Goal: Navigation & Orientation: Find specific page/section

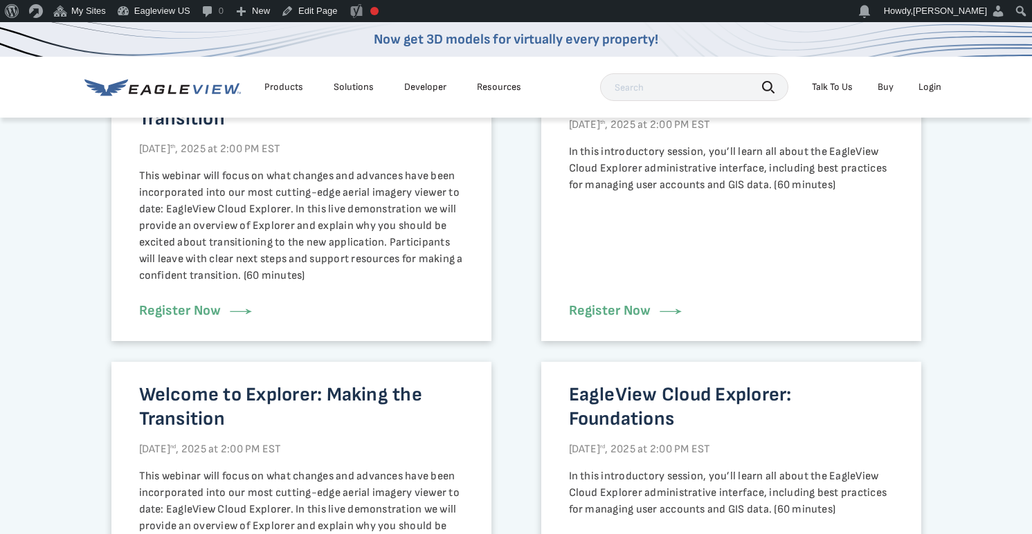
scroll to position [899, 0]
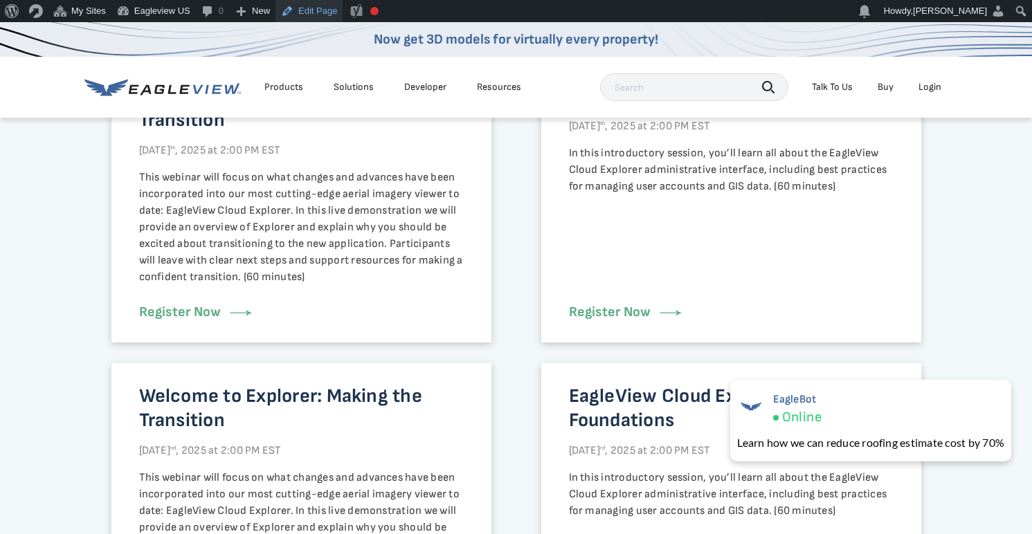
click at [318, 12] on link "Edit Page" at bounding box center [308, 11] width 67 height 22
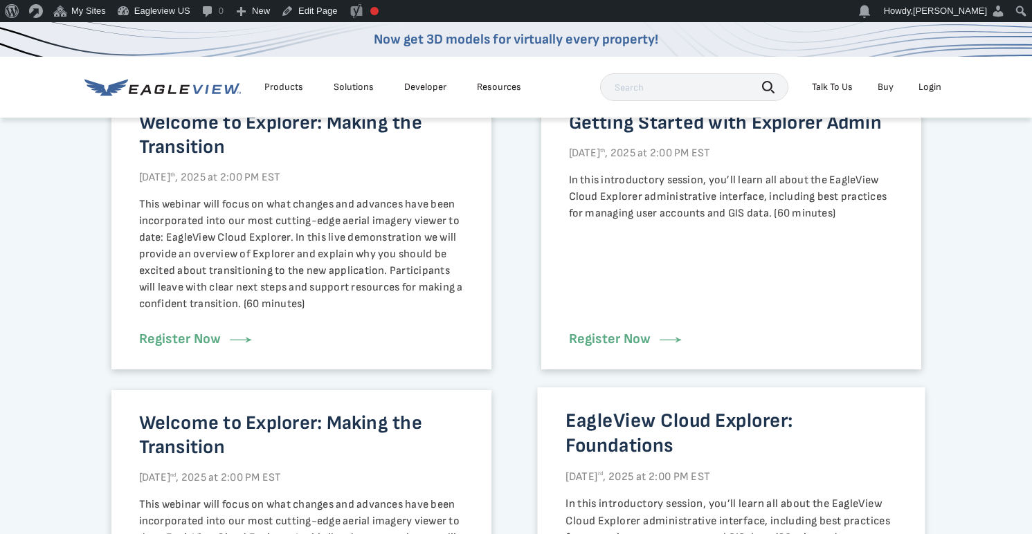
scroll to position [878, 0]
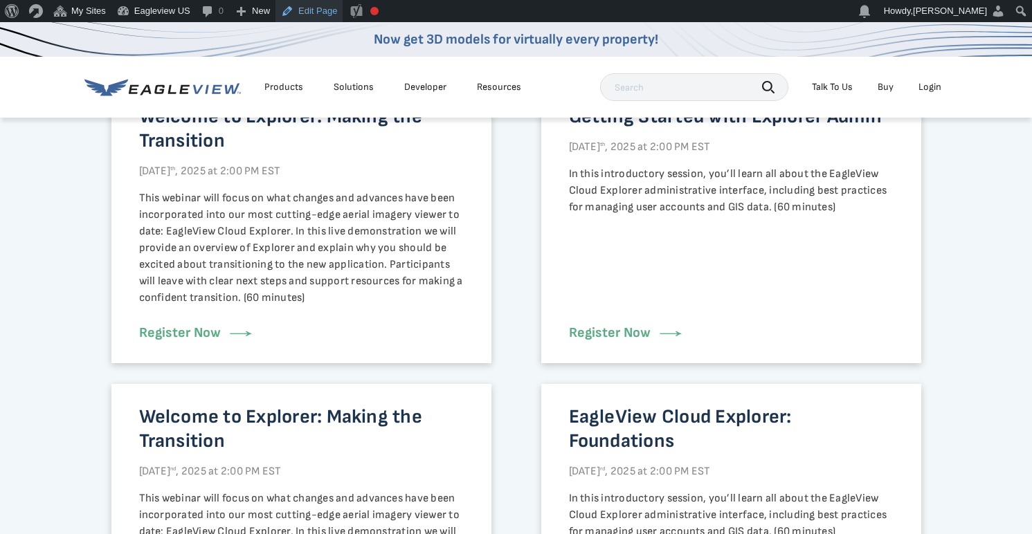
click at [323, 17] on link "Edit Page" at bounding box center [308, 11] width 67 height 22
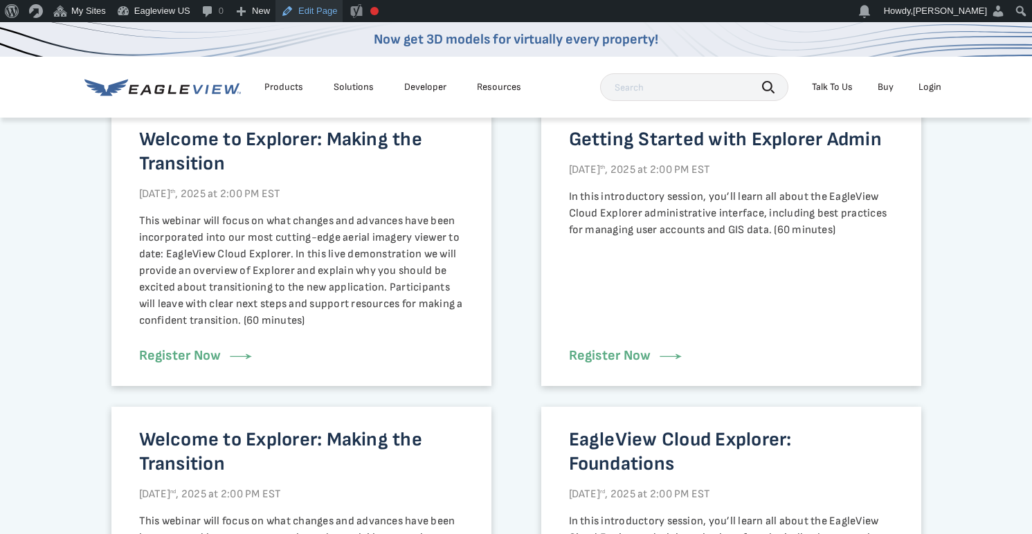
click at [311, 12] on link "Edit Page" at bounding box center [308, 11] width 67 height 22
